Goal: Task Accomplishment & Management: Manage account settings

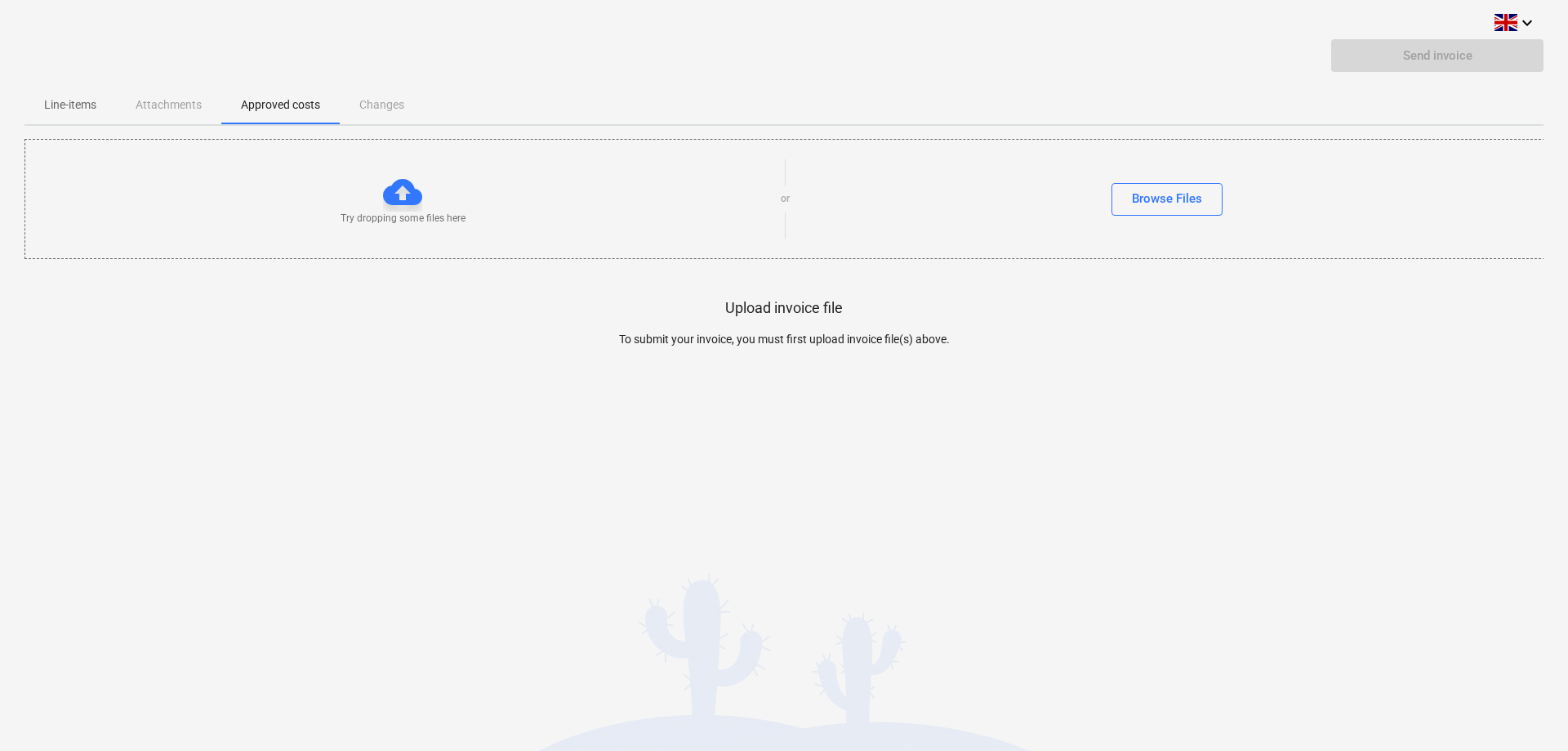
click at [90, 93] on span "Line-items" at bounding box center [70, 105] width 92 height 27
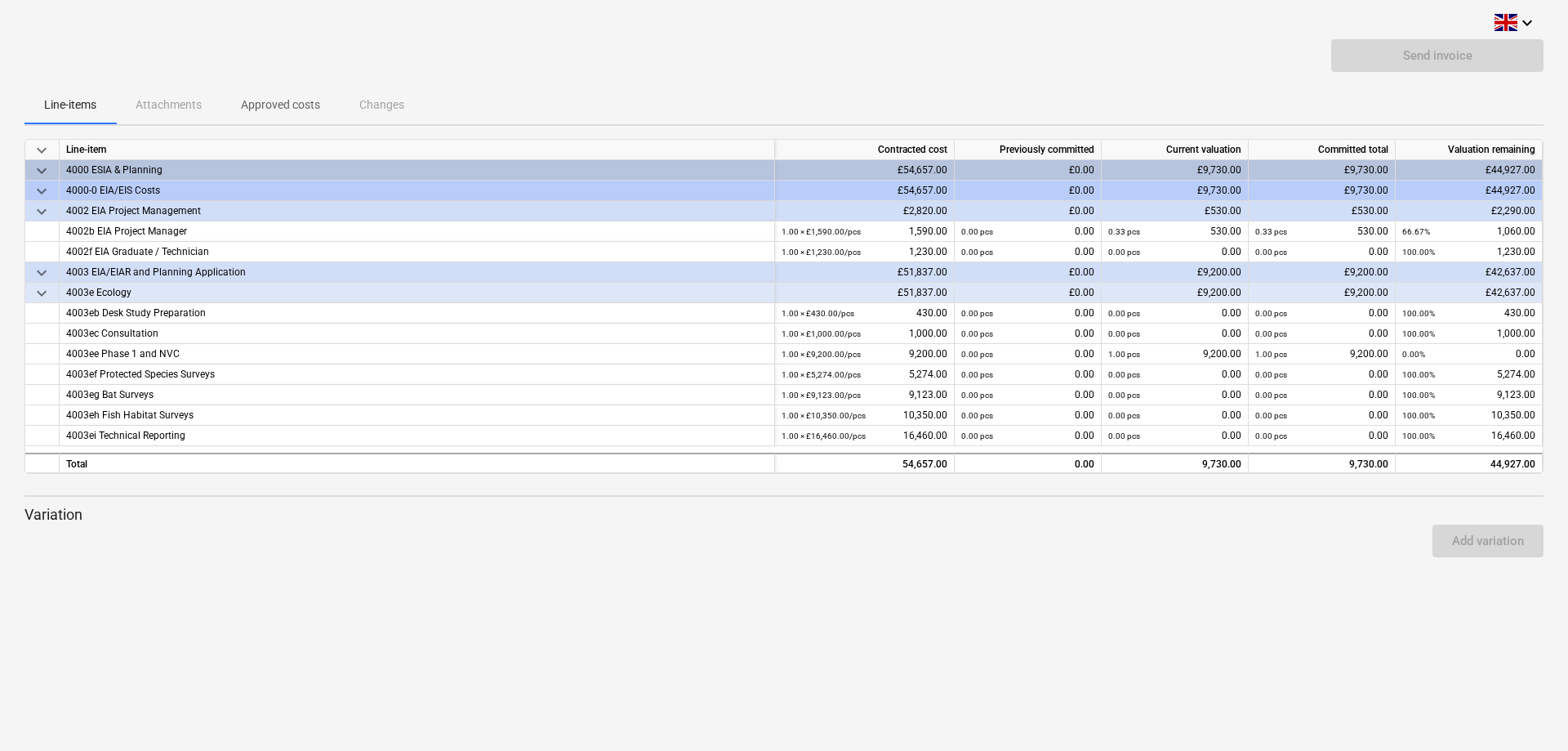
click at [285, 83] on div "Send invoice" at bounding box center [784, 61] width 1518 height 45
click at [273, 103] on p "Approved costs" at bounding box center [281, 105] width 79 height 17
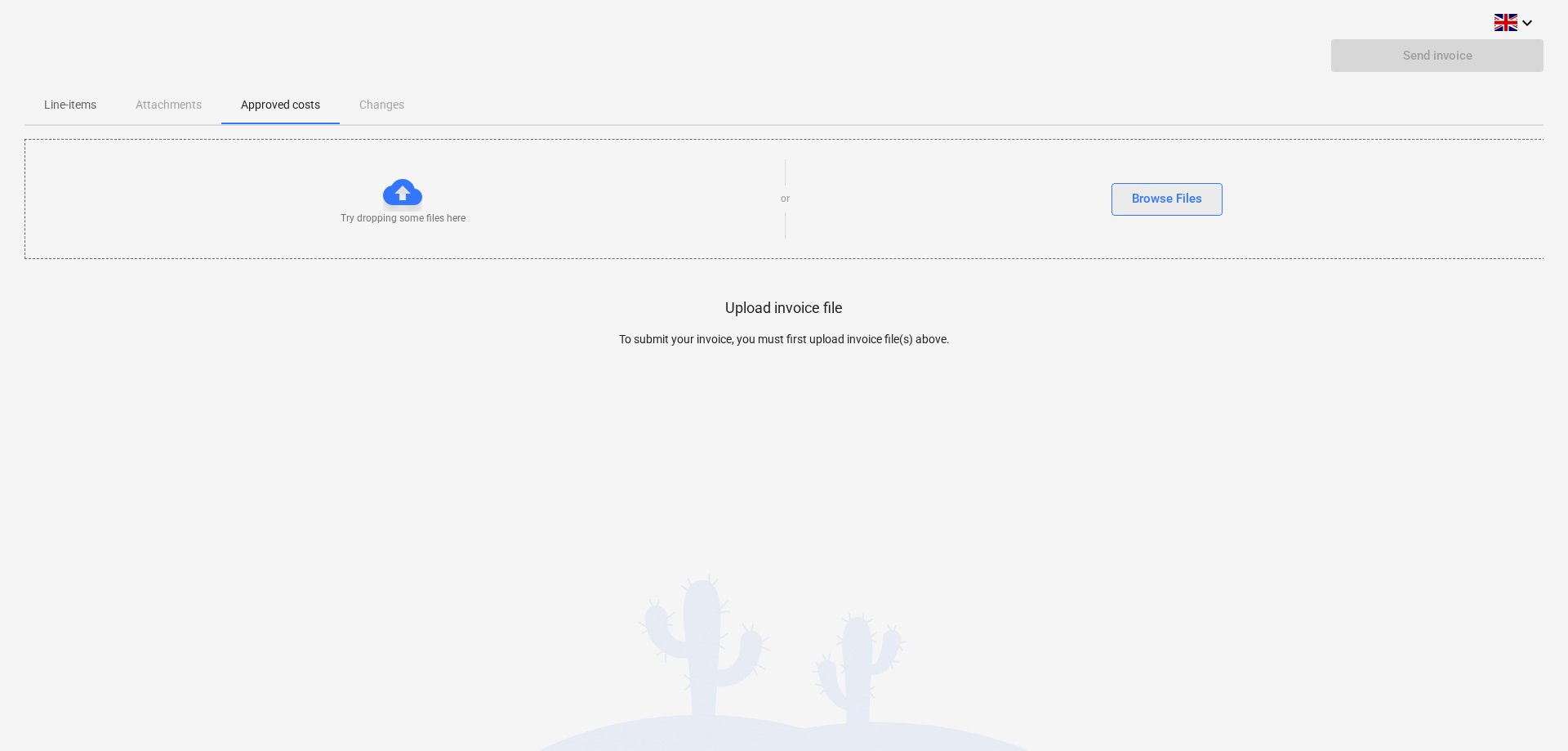
click at [1174, 192] on div "Browse Files" at bounding box center [1167, 198] width 70 height 21
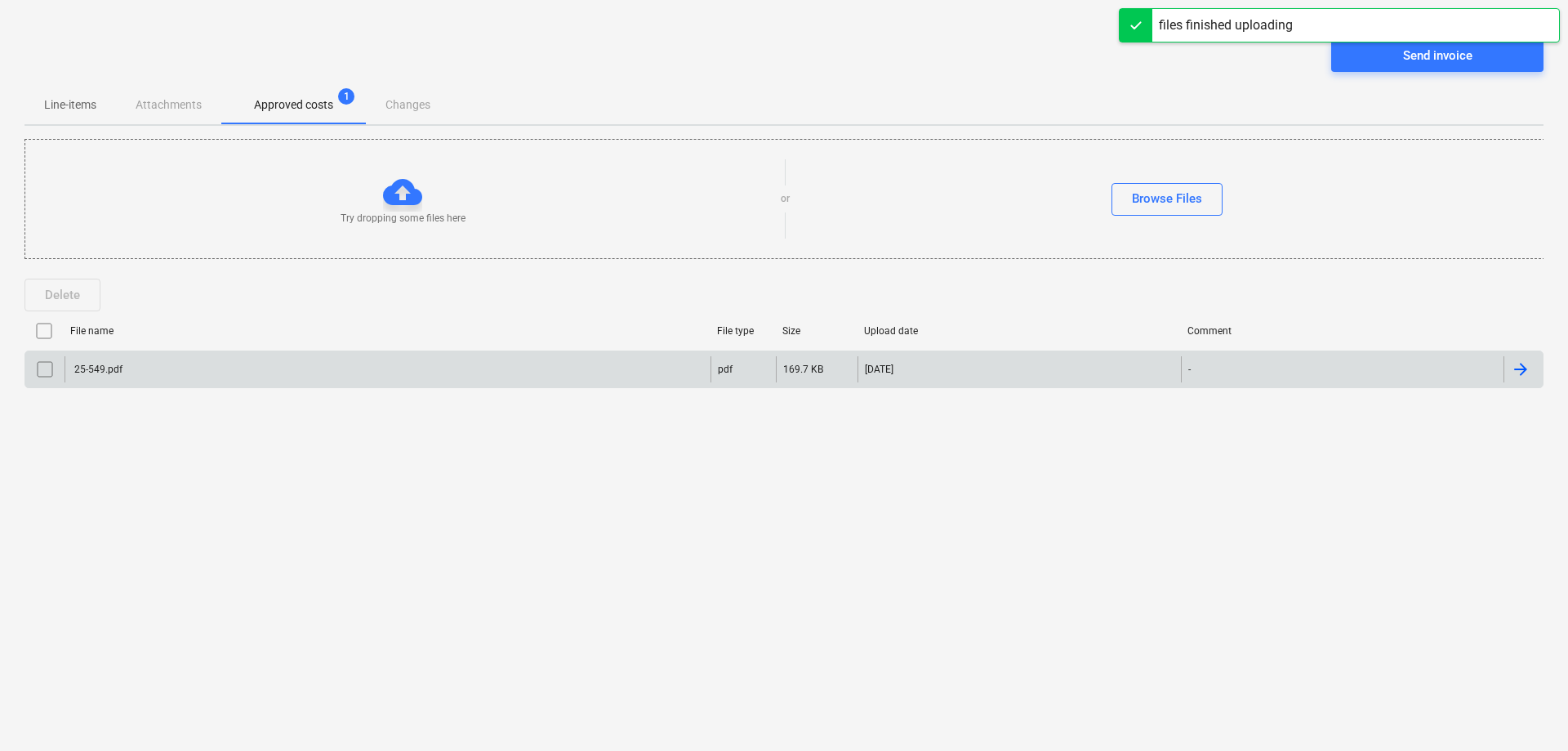
click at [135, 372] on div "25-549.pdf" at bounding box center [387, 369] width 646 height 26
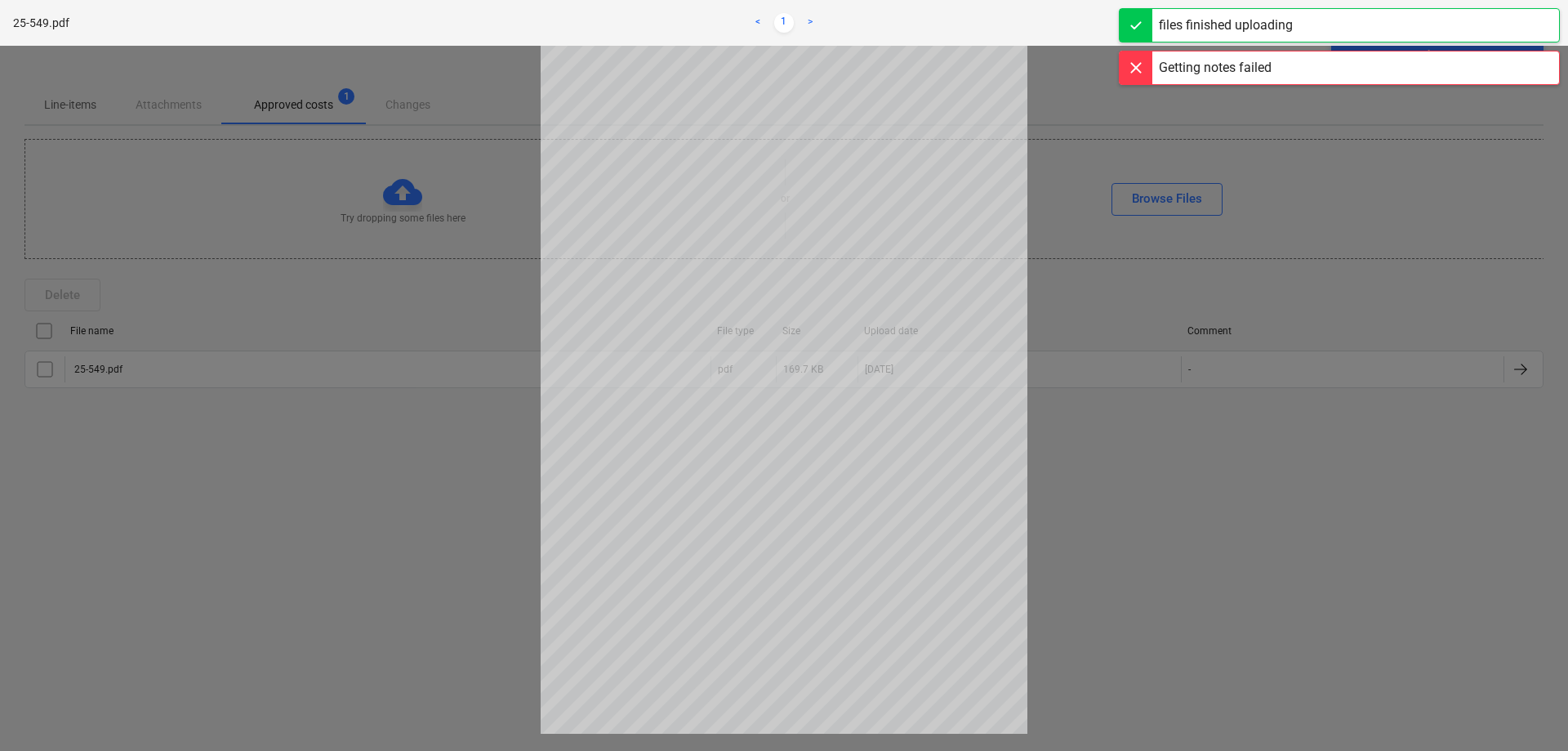
click at [197, 559] on div at bounding box center [784, 397] width 1568 height 705
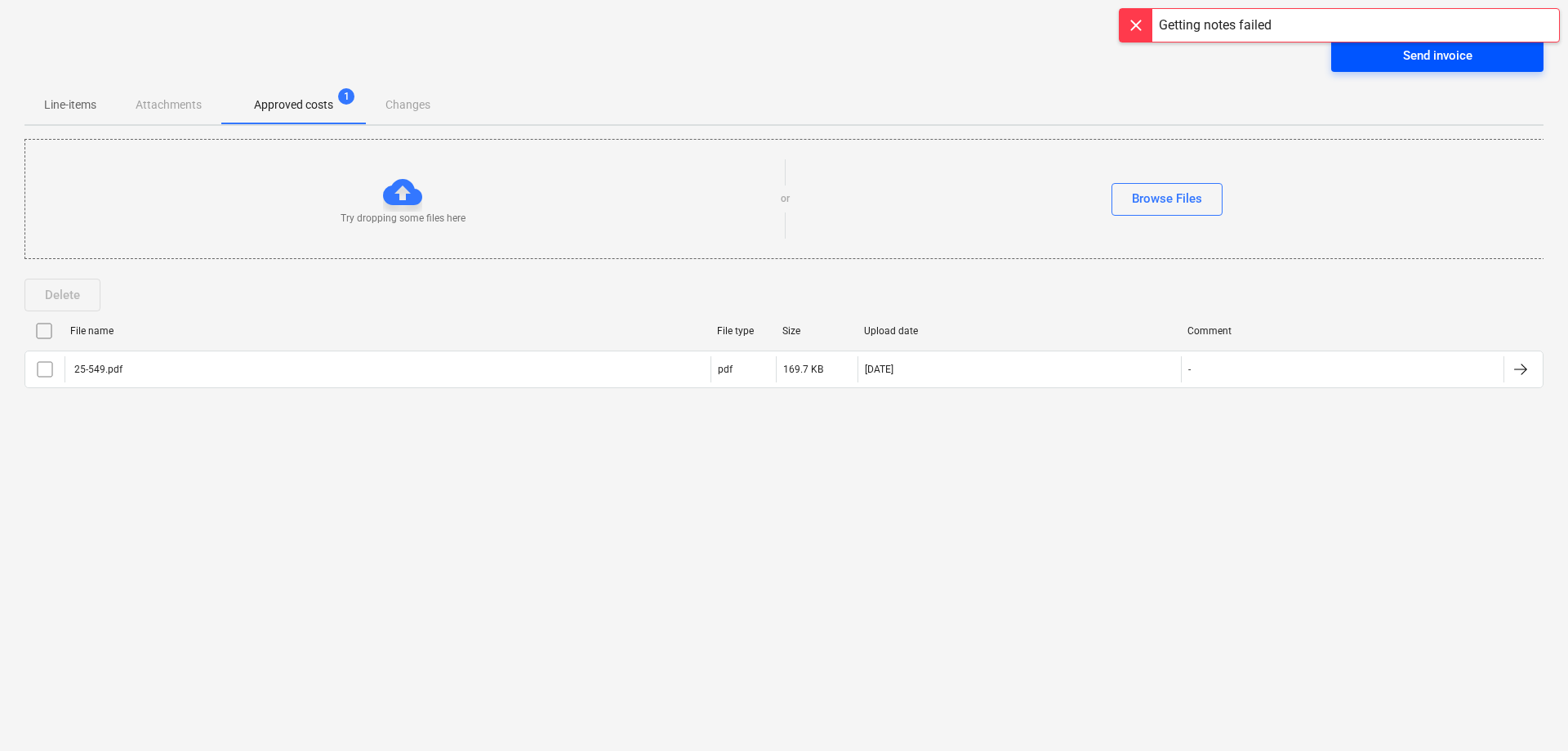
click at [1403, 55] on div "Send invoice" at bounding box center [1438, 55] width 69 height 21
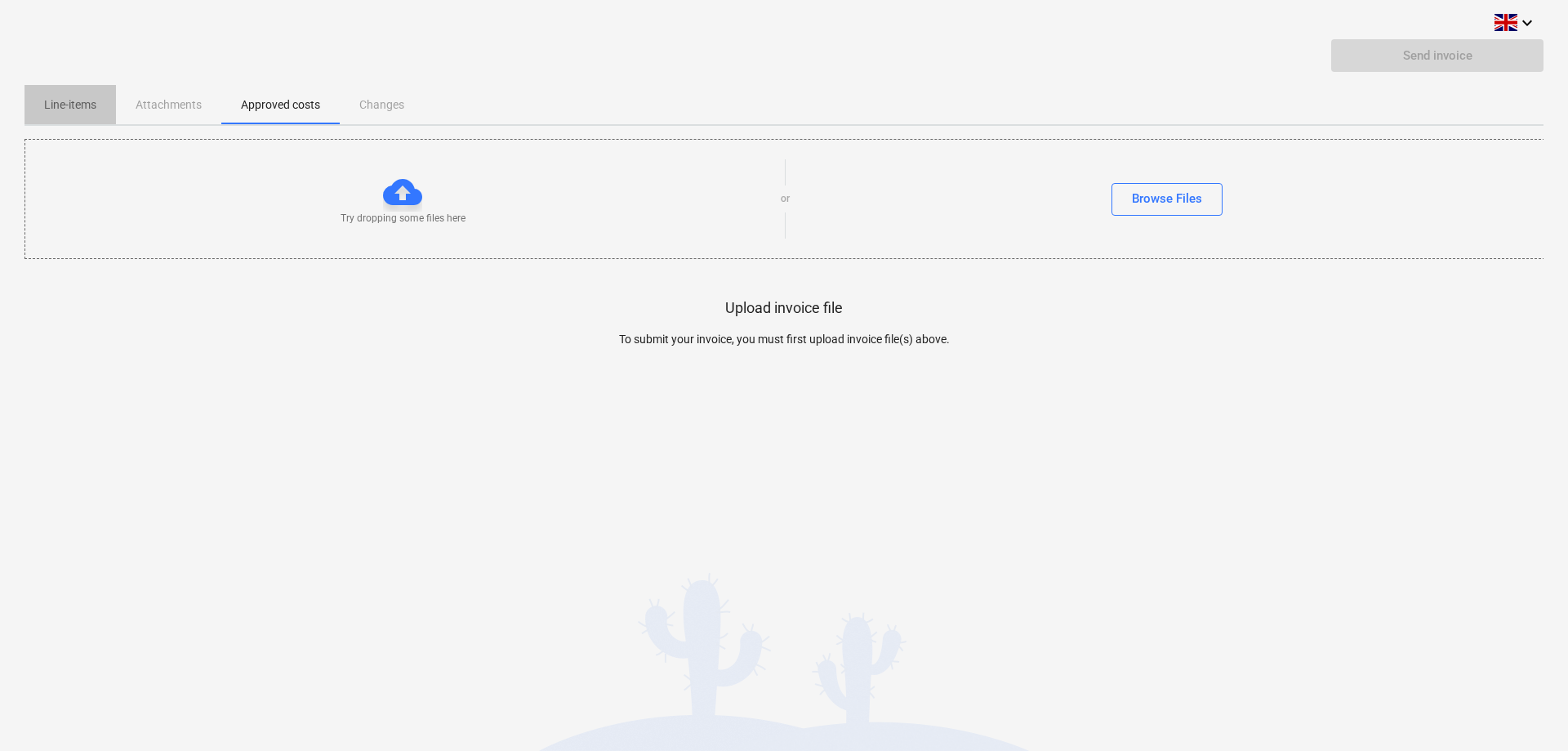
click at [69, 107] on p "Line-items" at bounding box center [69, 105] width 52 height 17
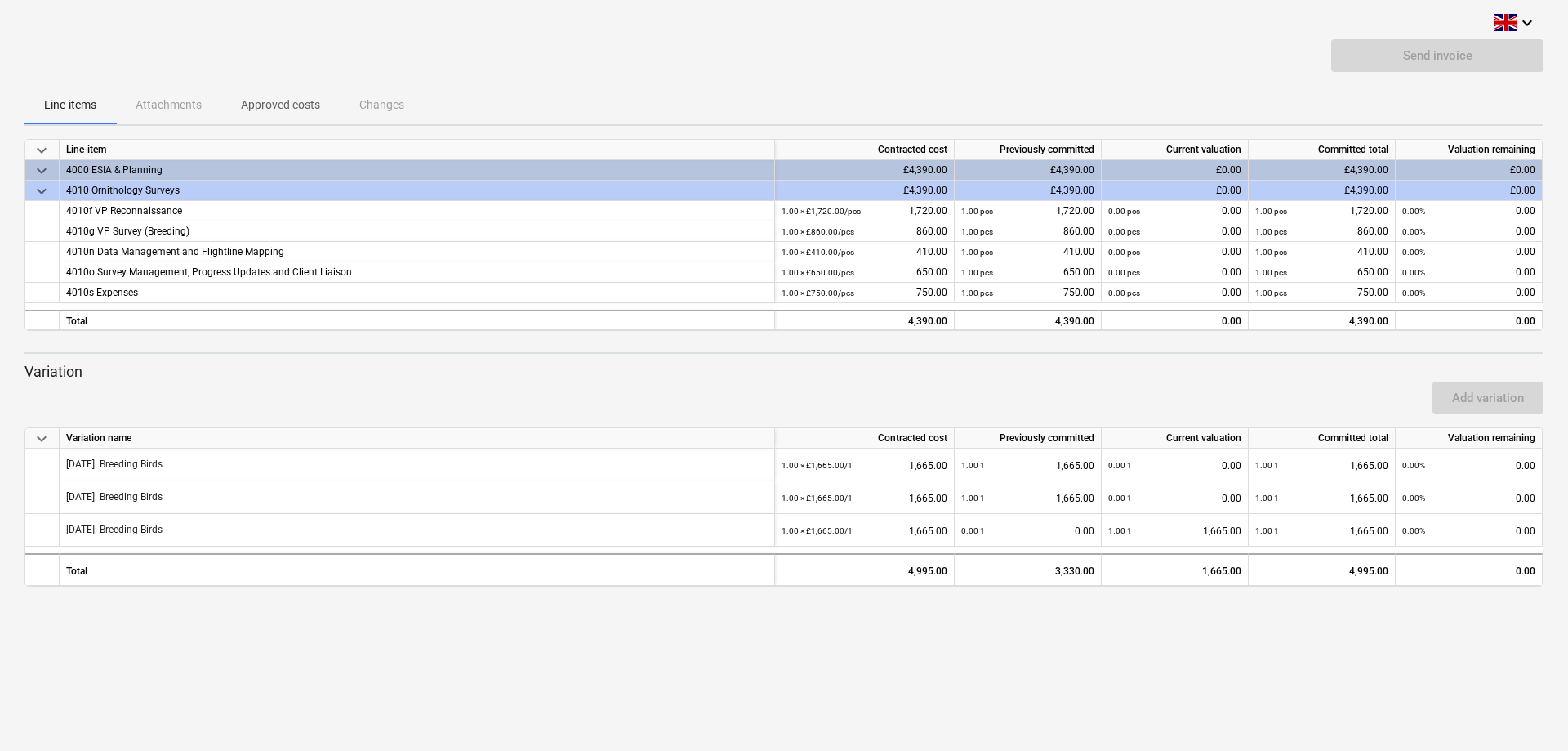
click at [273, 97] on p "Approved costs" at bounding box center [281, 105] width 79 height 17
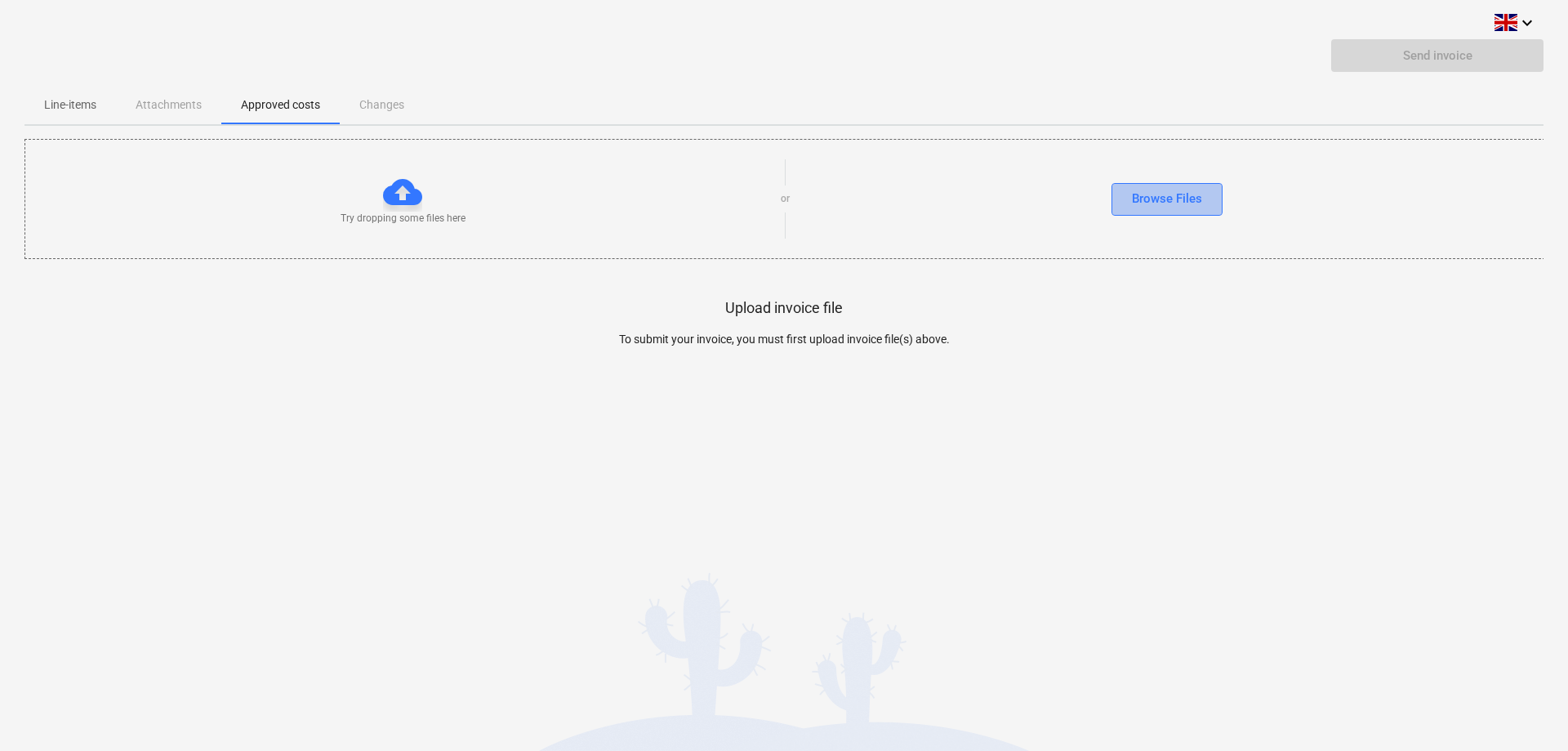
click at [1150, 192] on div "Browse Files" at bounding box center [1167, 198] width 70 height 21
click at [56, 102] on p "Line-items" at bounding box center [69, 105] width 52 height 17
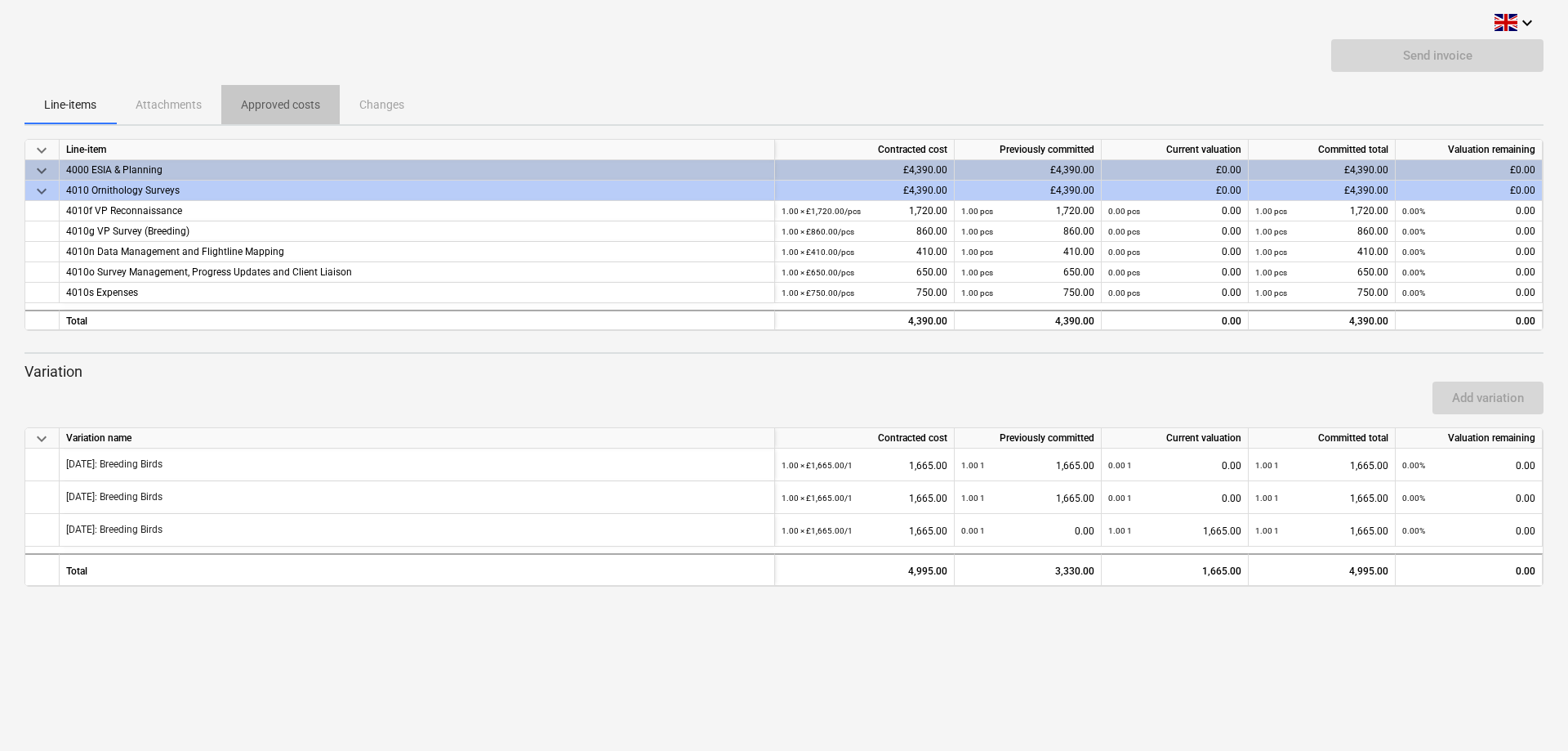
click at [277, 105] on p "Approved costs" at bounding box center [281, 105] width 79 height 17
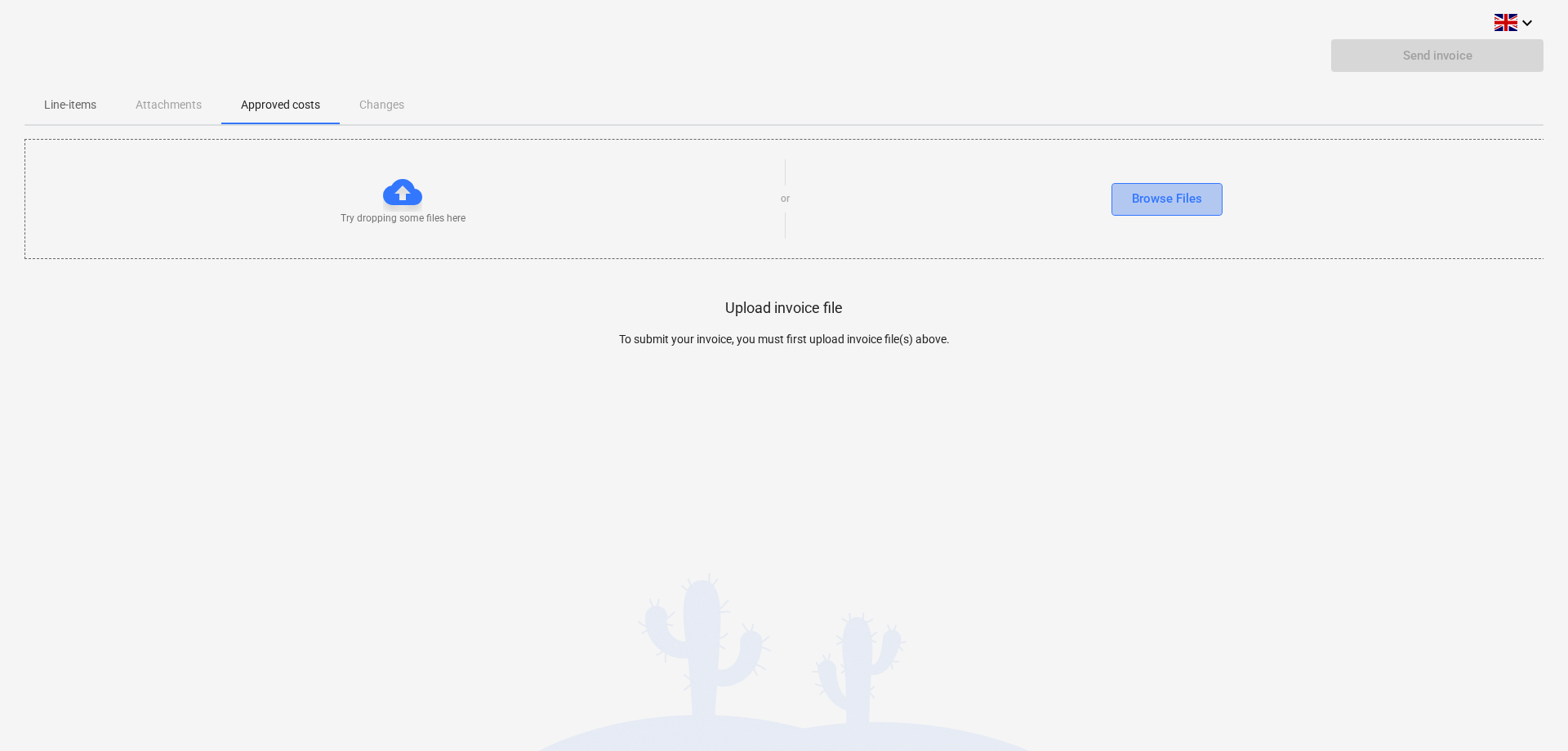
click at [1154, 192] on div "Browse Files" at bounding box center [1167, 198] width 70 height 21
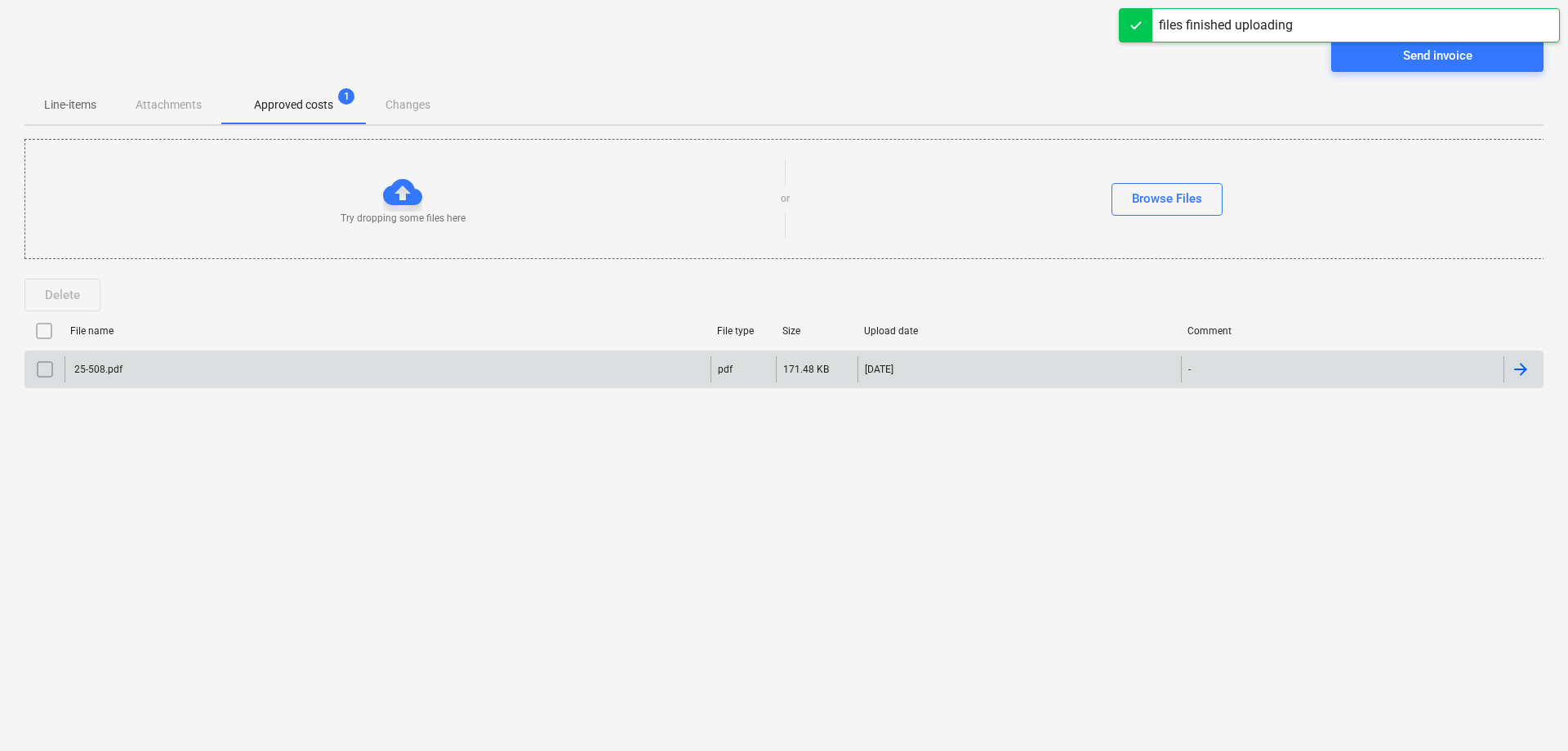
click at [113, 361] on div "25-508.pdf" at bounding box center [387, 369] width 646 height 26
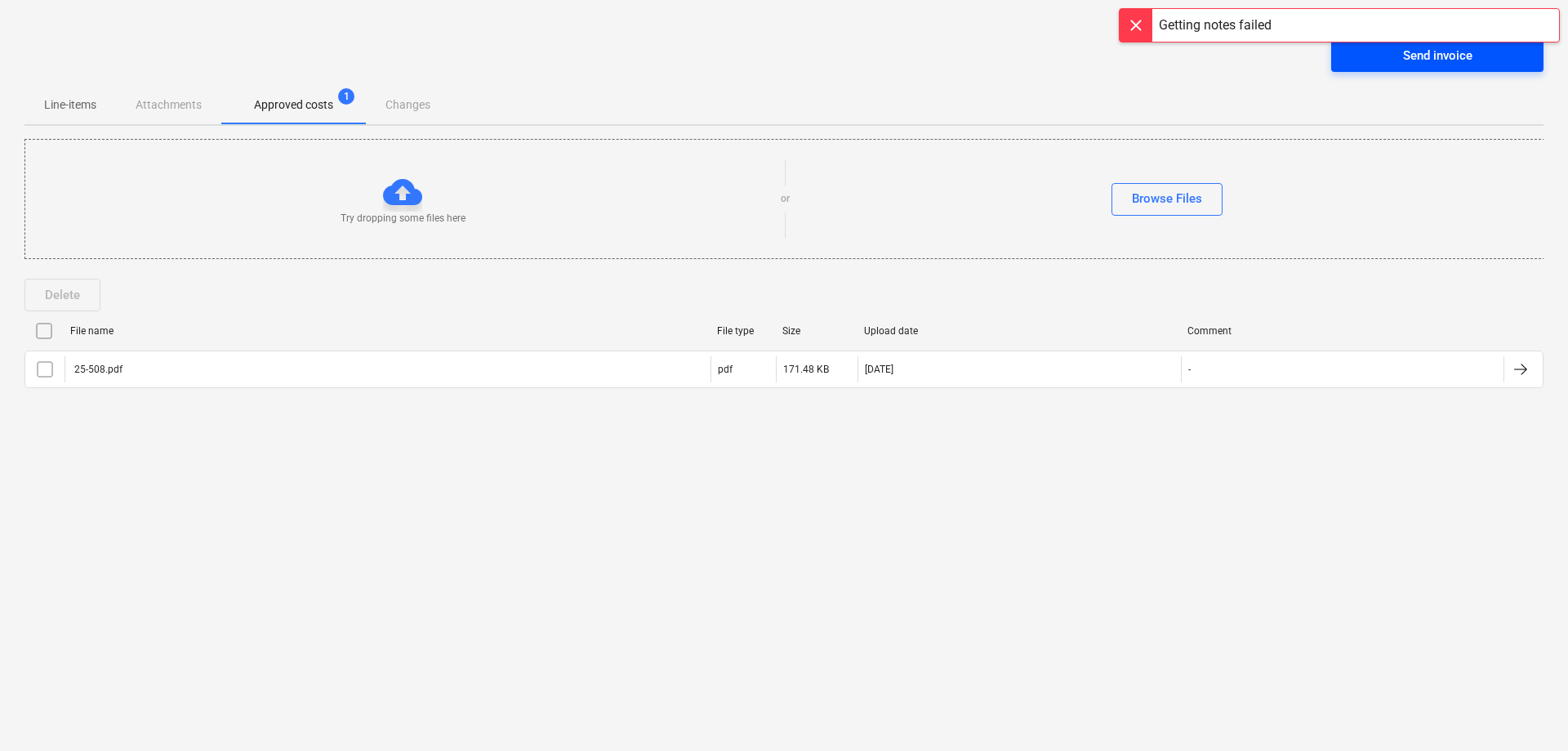
click at [1408, 62] on div "Send invoice" at bounding box center [1438, 55] width 69 height 21
